Goal: Information Seeking & Learning: Learn about a topic

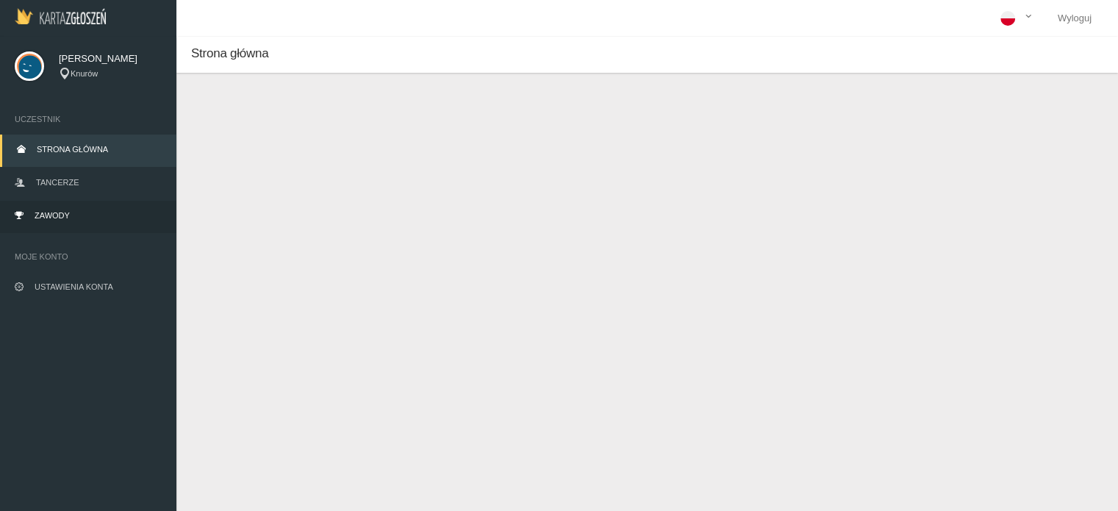
click at [56, 205] on link "Zawody" at bounding box center [88, 217] width 176 height 32
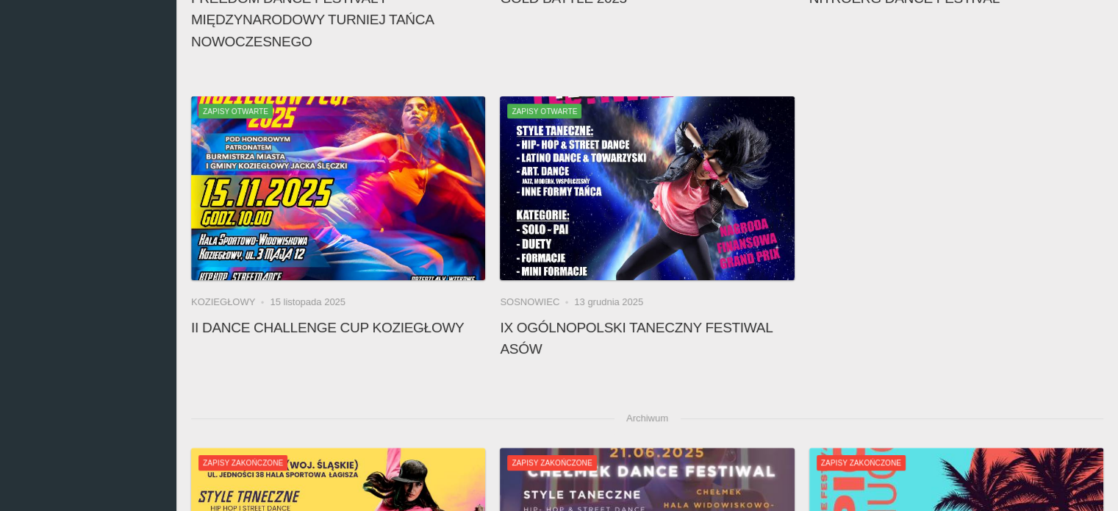
scroll to position [237, 0]
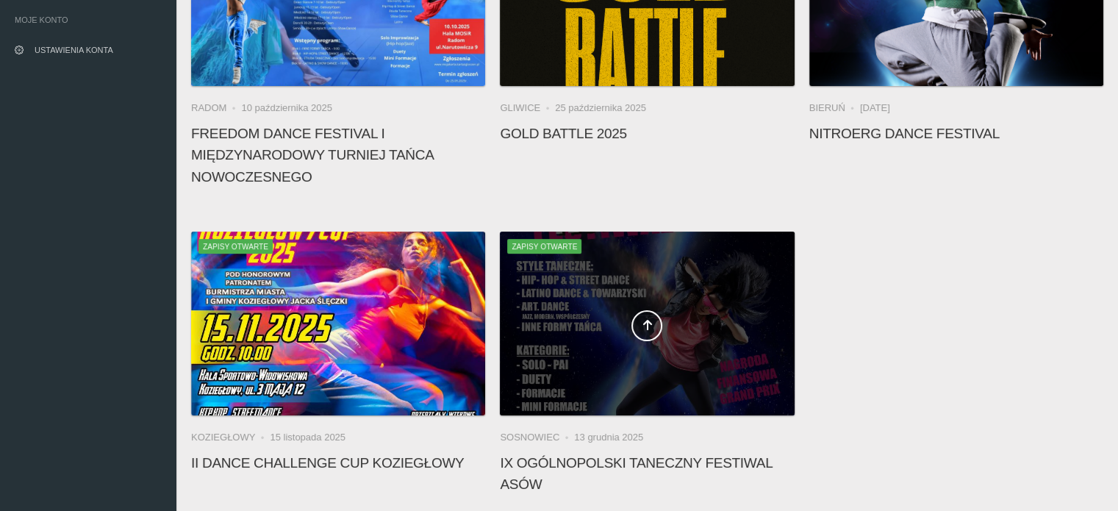
click at [627, 330] on span at bounding box center [647, 325] width 294 height 31
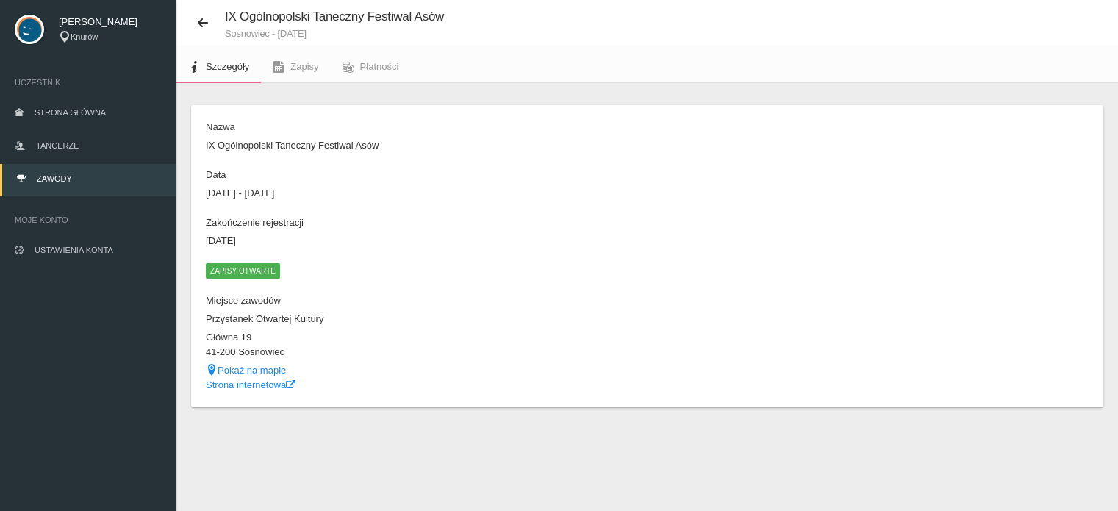
scroll to position [37, 0]
click at [308, 73] on link "Zapisy" at bounding box center [295, 67] width 69 height 32
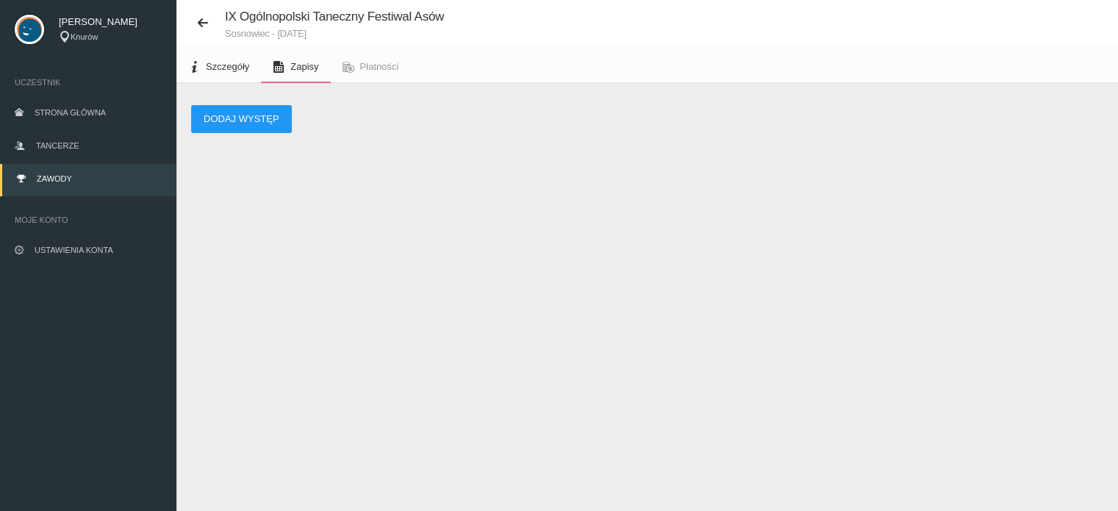
click at [218, 71] on link "Szczegóły" at bounding box center [218, 67] width 85 height 32
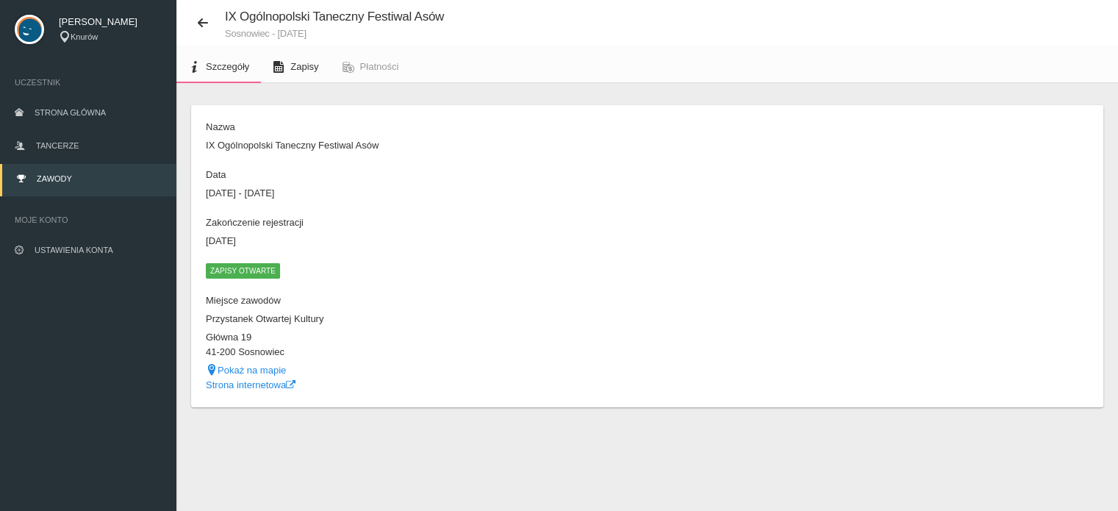
click at [312, 61] on span "Zapisy" at bounding box center [304, 66] width 28 height 11
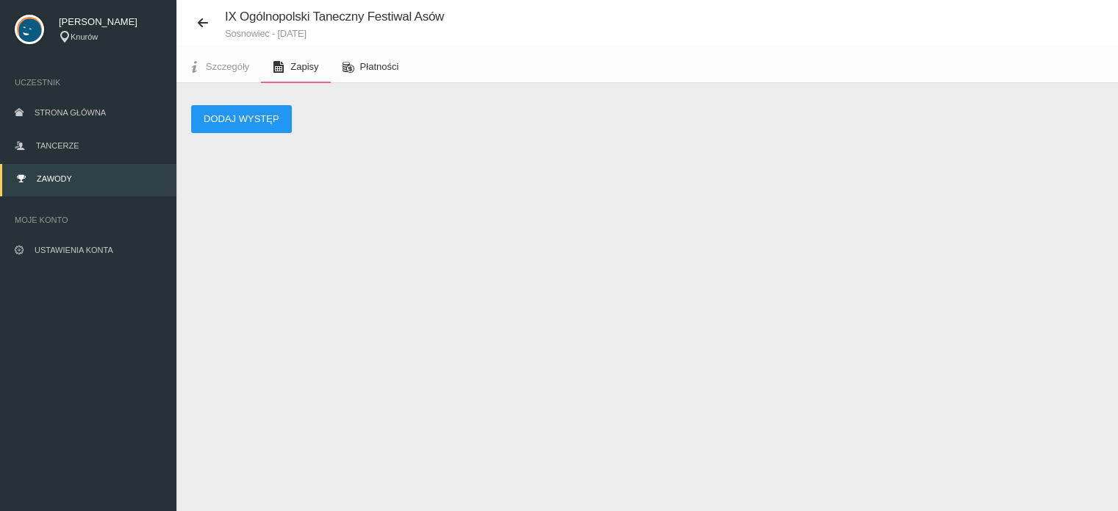
click at [359, 67] on link "Płatności" at bounding box center [371, 67] width 80 height 32
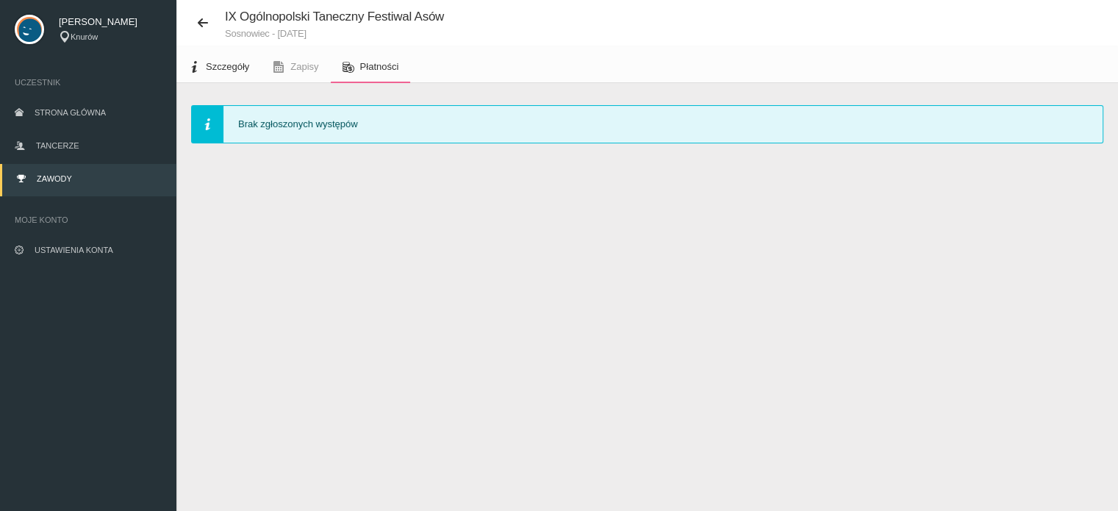
click at [202, 68] on link "Szczegóły" at bounding box center [218, 67] width 85 height 32
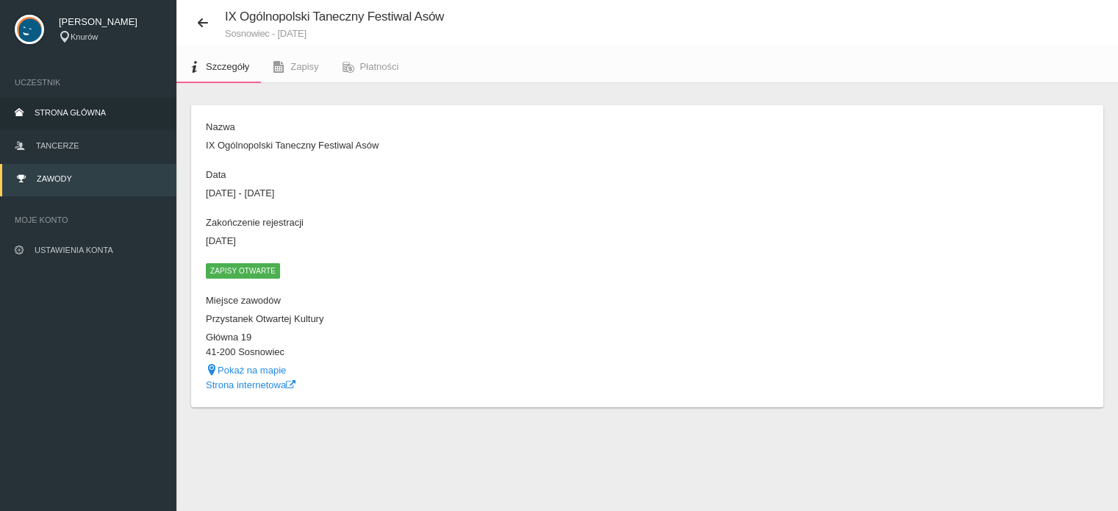
click at [59, 114] on span "Strona główna" at bounding box center [70, 112] width 71 height 9
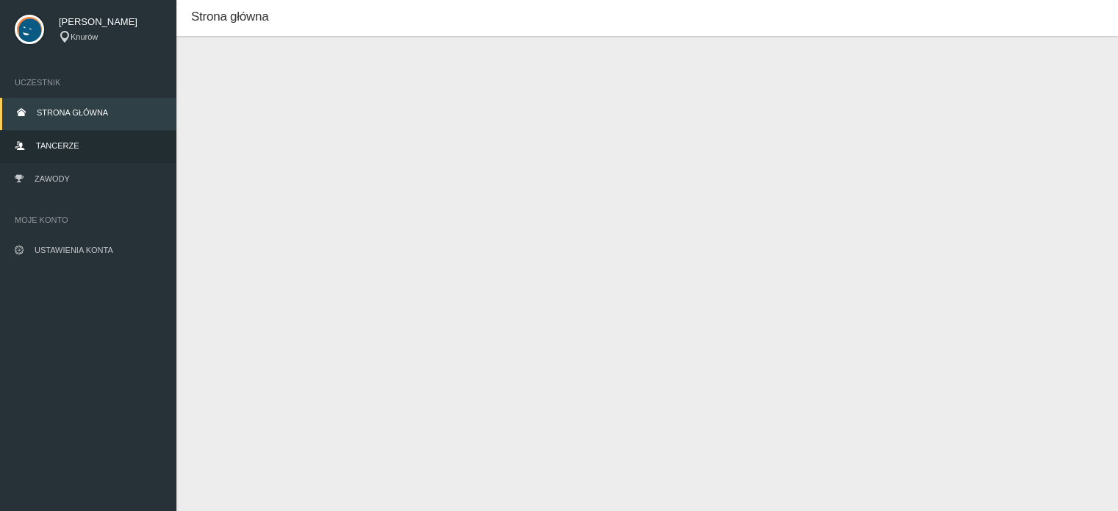
click at [76, 151] on link "Tancerze" at bounding box center [88, 147] width 176 height 32
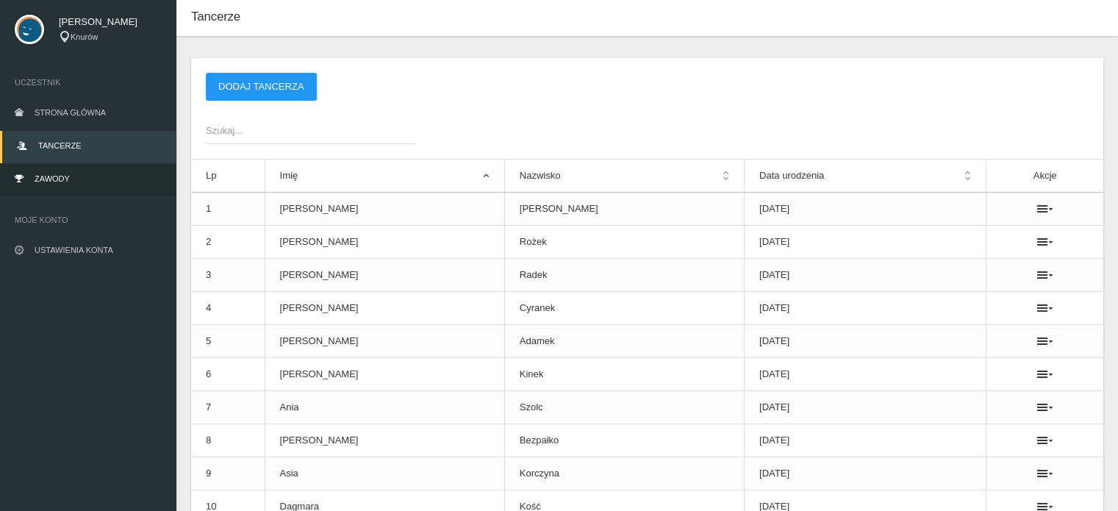
click at [79, 179] on link "Zawody" at bounding box center [88, 180] width 176 height 32
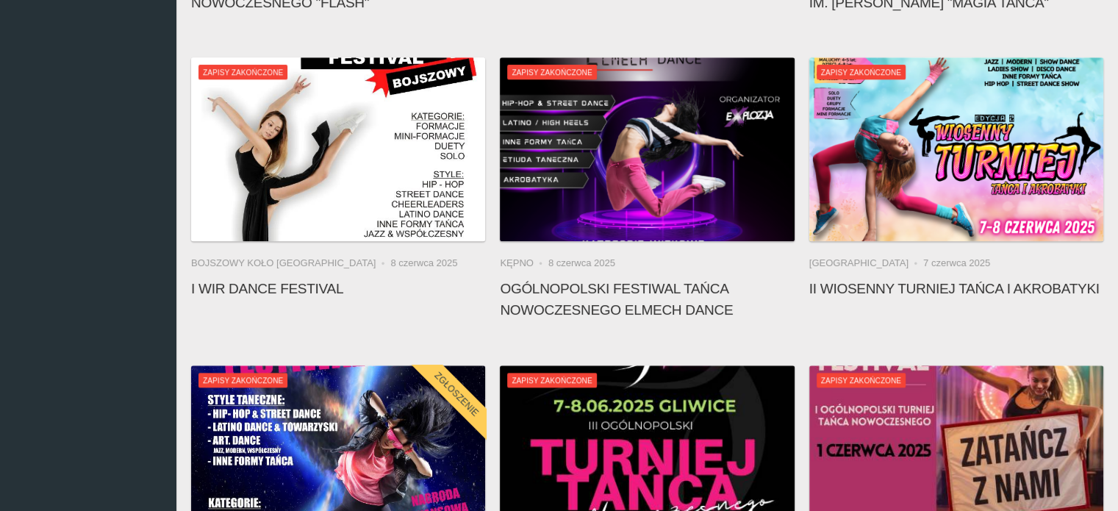
scroll to position [1824, 0]
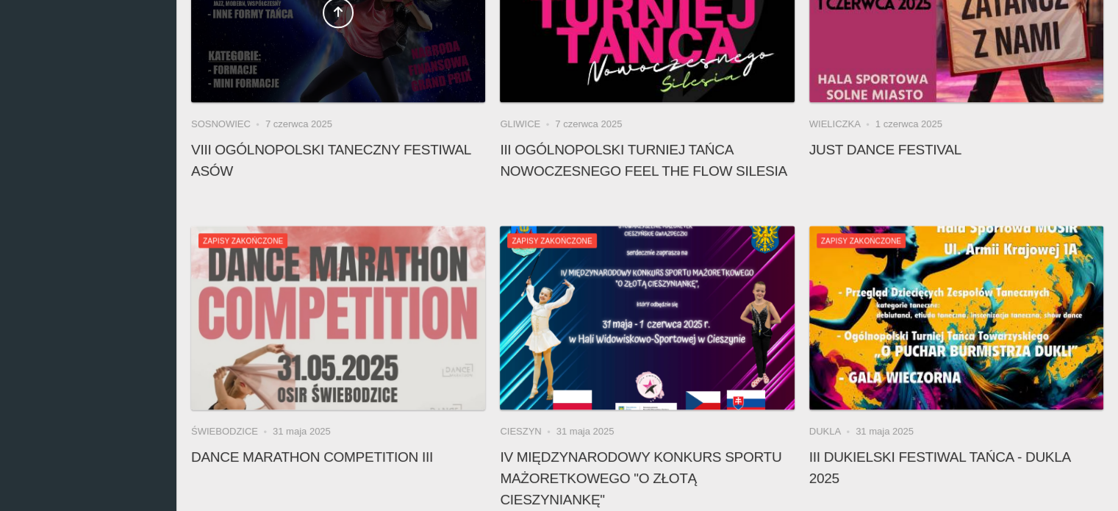
click at [371, 33] on div at bounding box center [338, 10] width 294 height 184
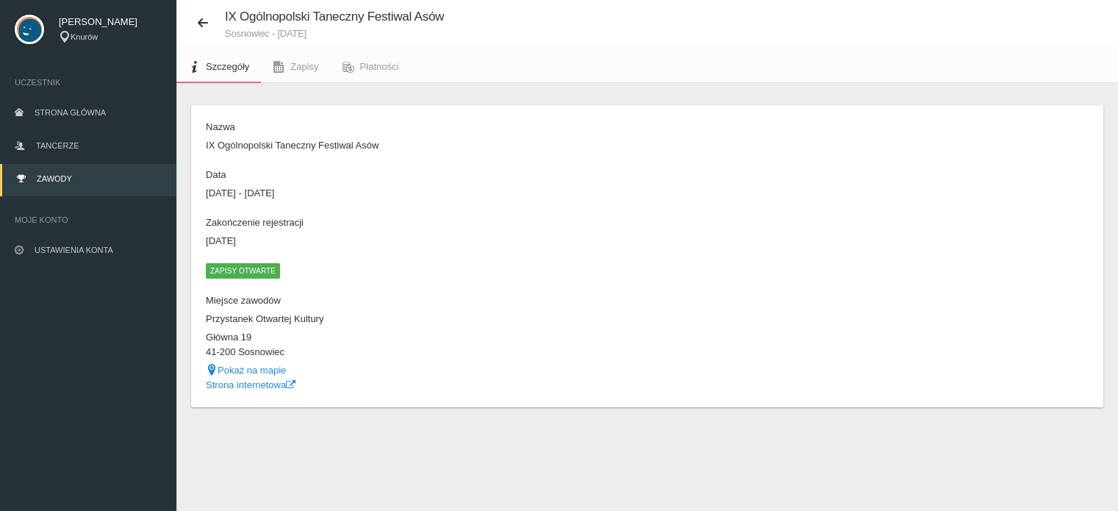
scroll to position [37, 0]
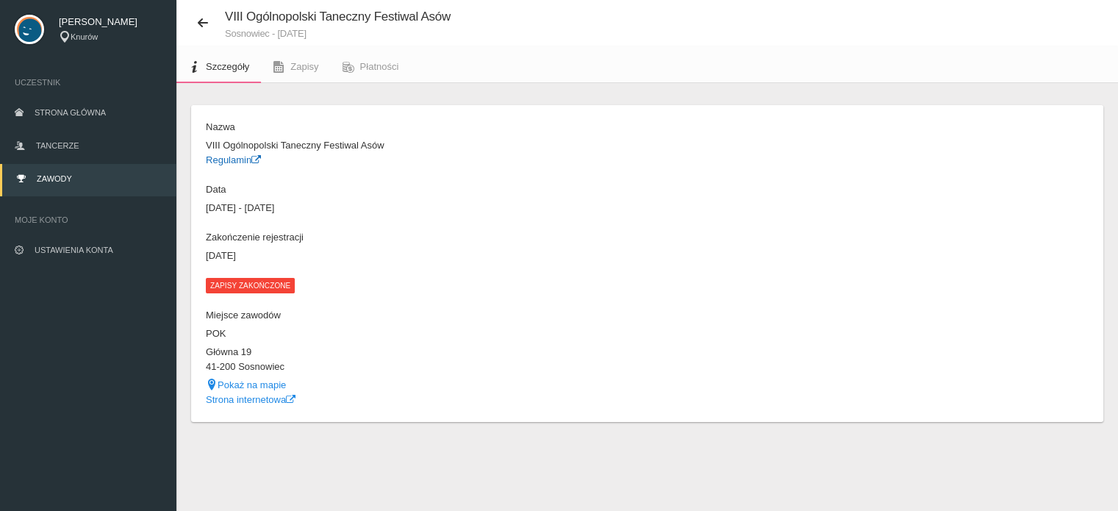
click at [240, 162] on link "Regulamin" at bounding box center [233, 159] width 55 height 11
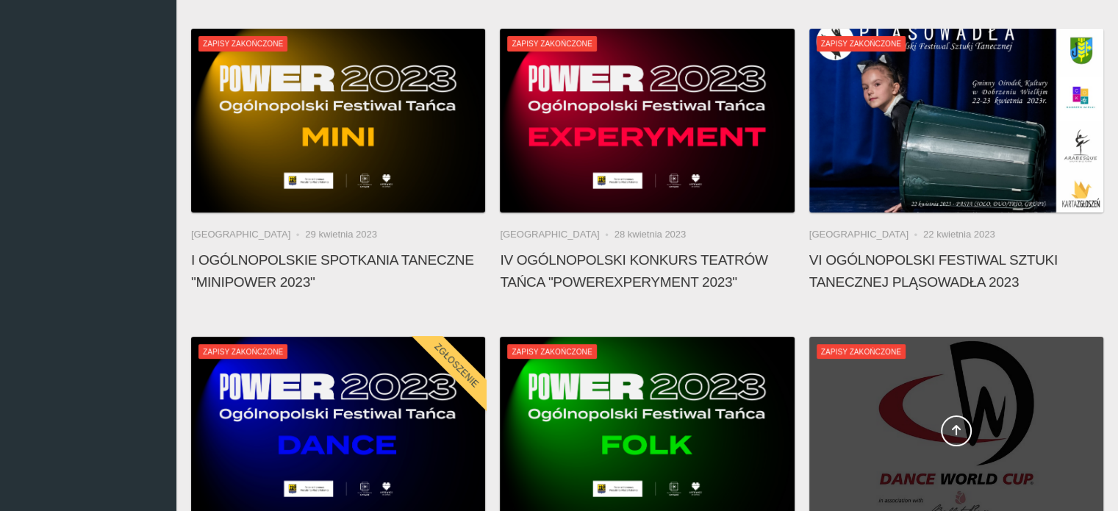
scroll to position [11458, 0]
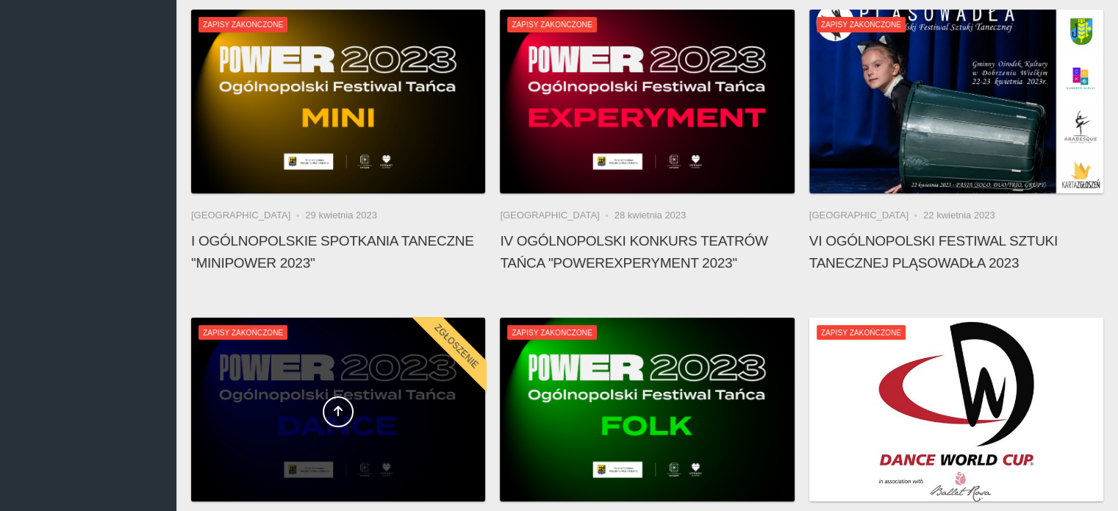
click at [428, 396] on span at bounding box center [338, 411] width 294 height 31
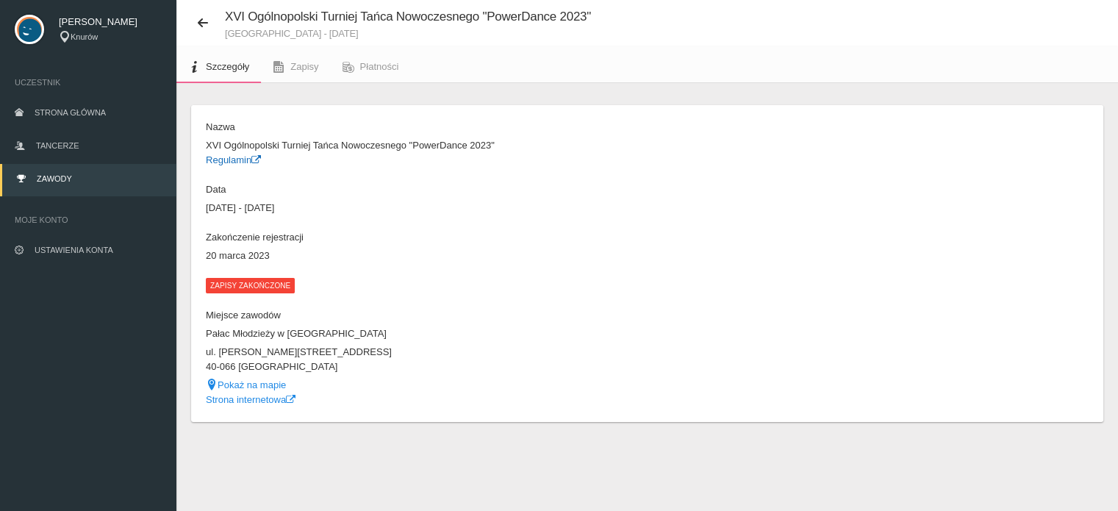
click at [245, 155] on link "Regulamin" at bounding box center [233, 159] width 55 height 11
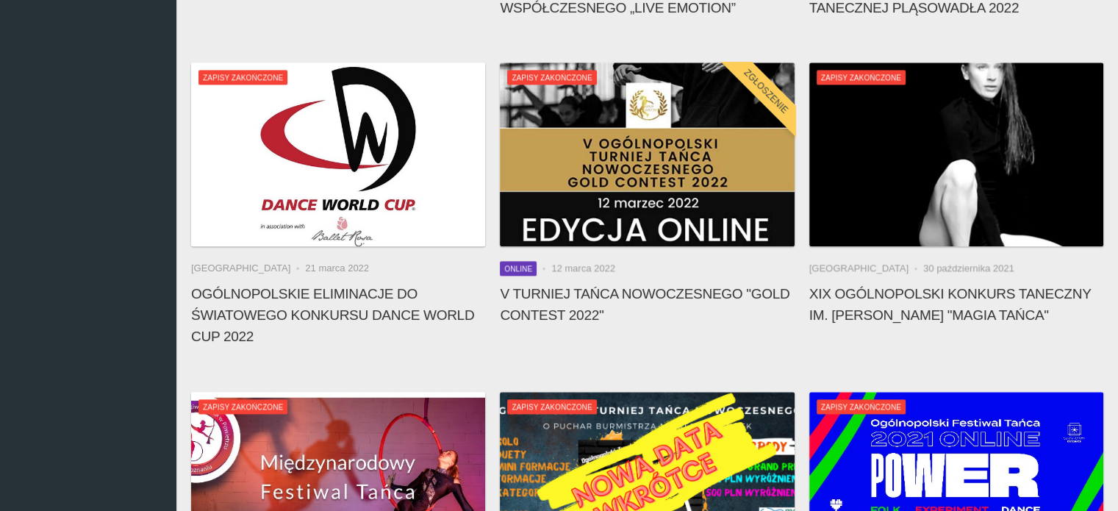
scroll to position [12945, 0]
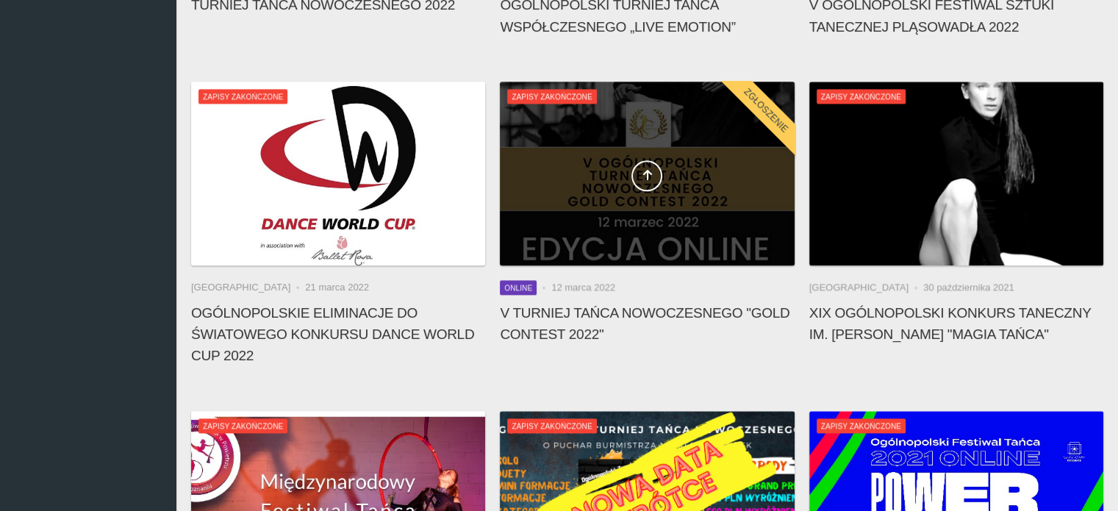
click at [702, 160] on span at bounding box center [647, 175] width 294 height 31
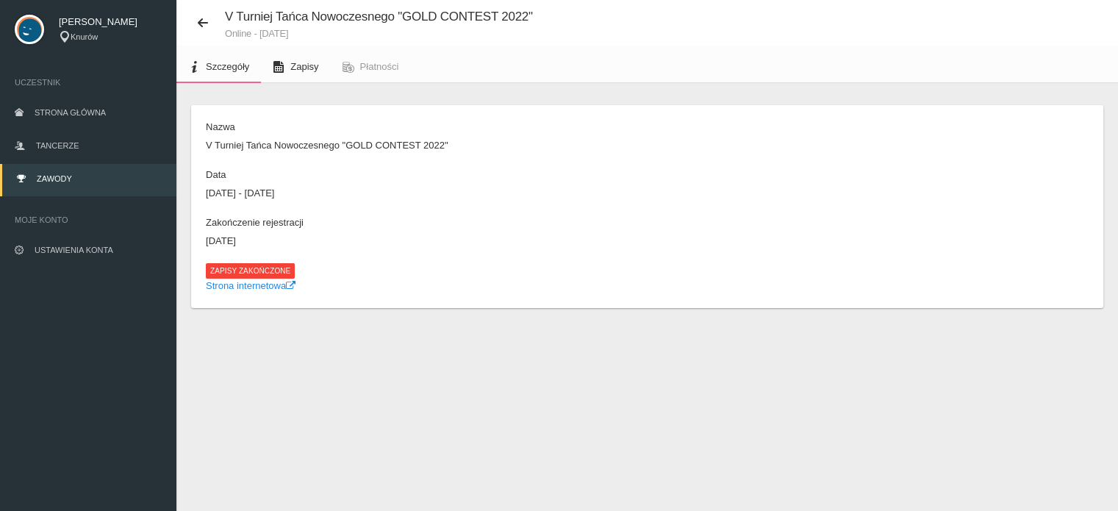
click at [298, 71] on span "Zapisy" at bounding box center [304, 66] width 28 height 11
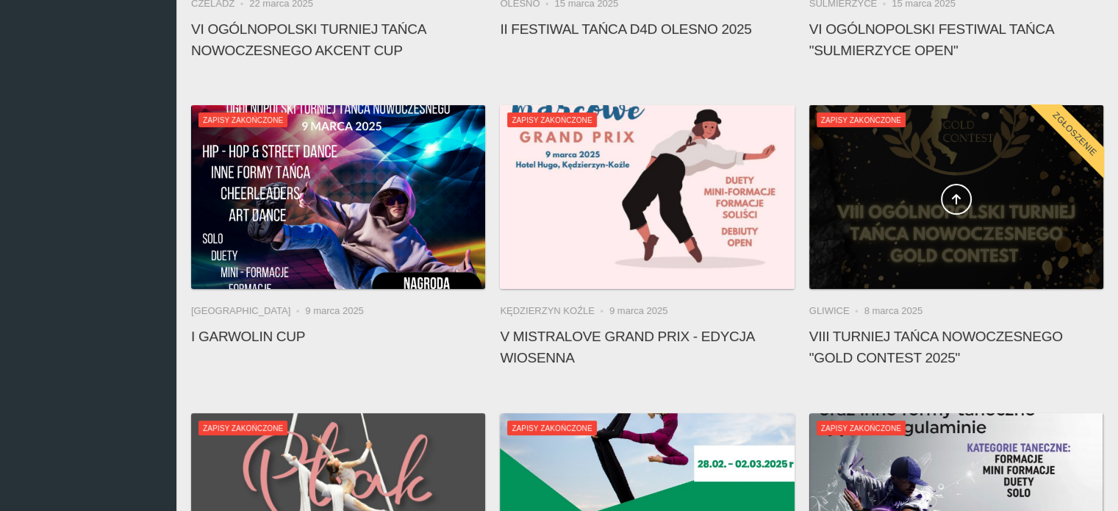
click at [994, 204] on span at bounding box center [956, 199] width 294 height 31
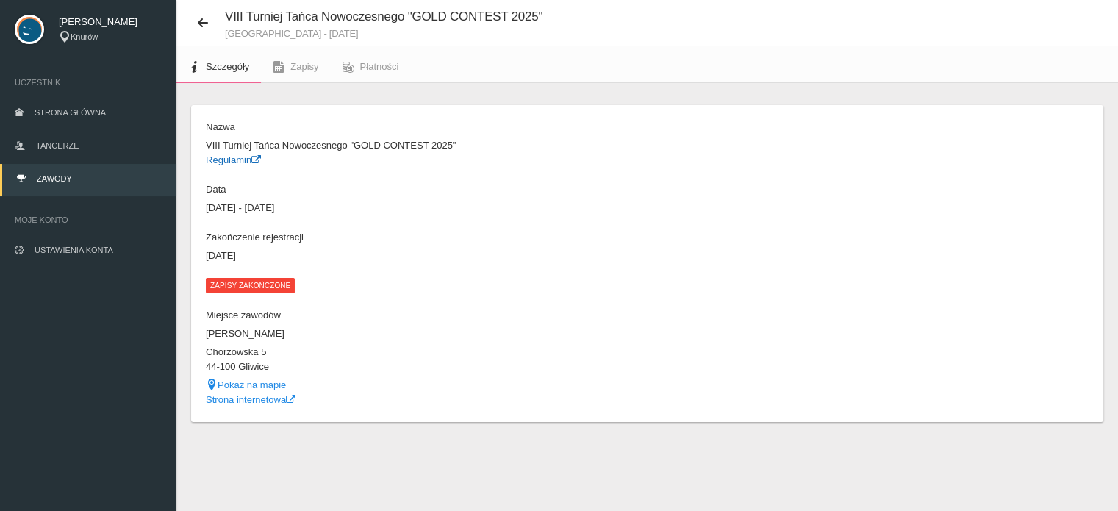
click at [229, 158] on link "Regulamin" at bounding box center [233, 159] width 55 height 11
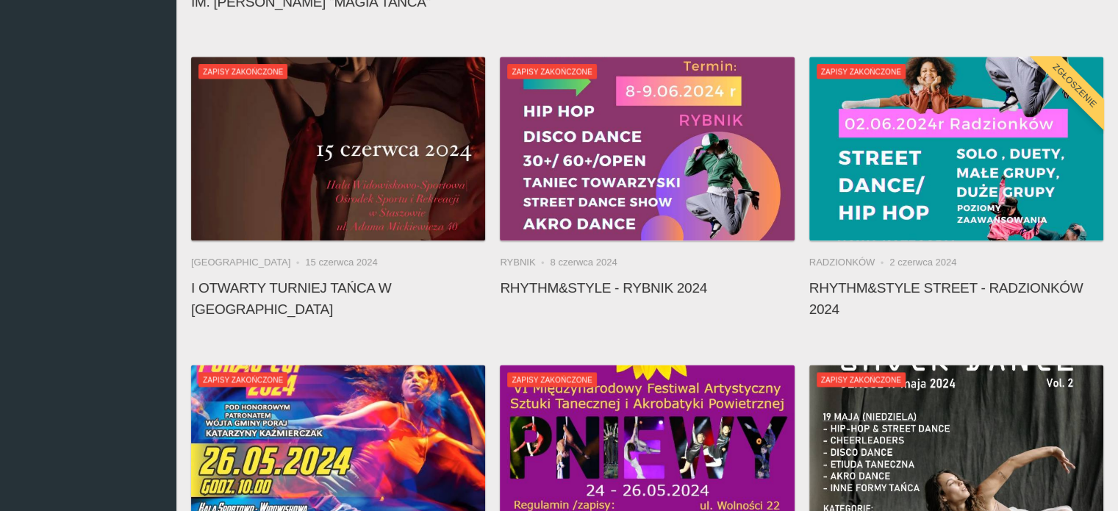
scroll to position [7556, 0]
